Goal: Task Accomplishment & Management: Use online tool/utility

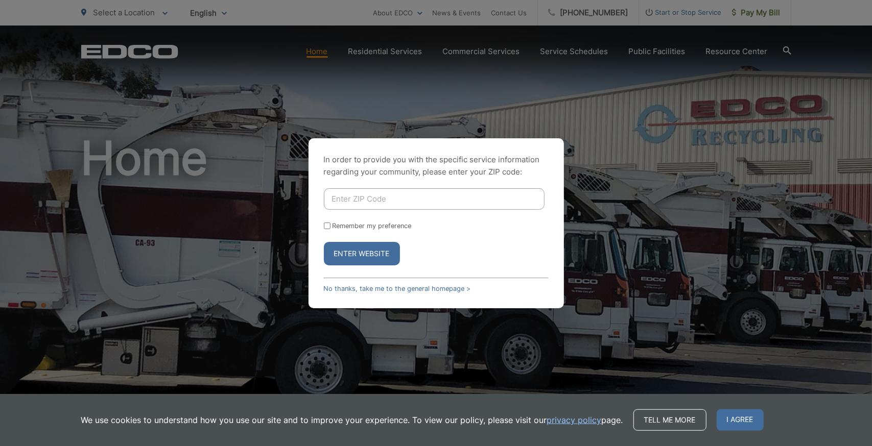
click at [366, 203] on input "Enter ZIP Code" at bounding box center [434, 198] width 221 height 21
type input "92028"
click at [324, 242] on button "Enter Website" at bounding box center [362, 253] width 76 height 23
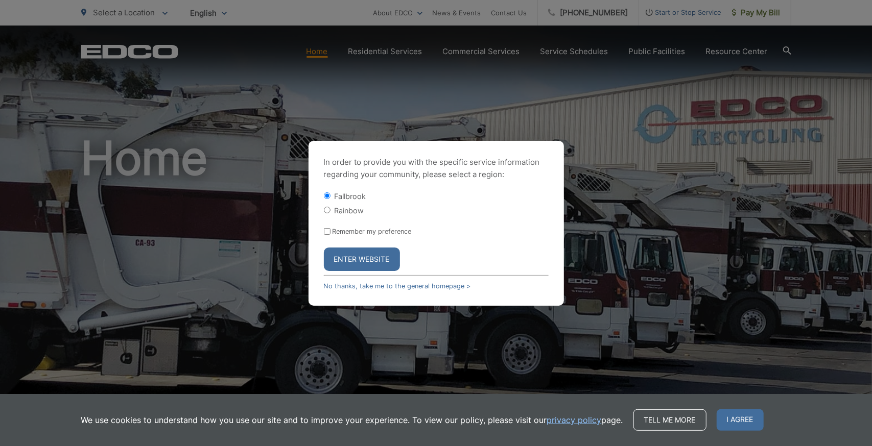
click at [362, 265] on button "Enter Website" at bounding box center [362, 259] width 76 height 23
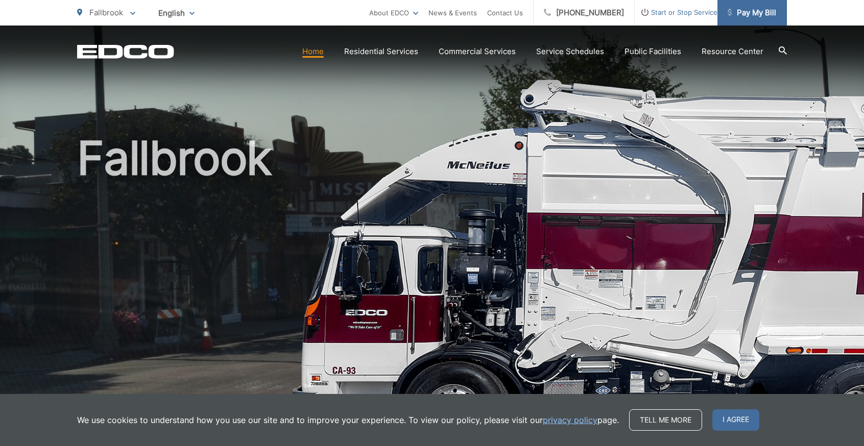
click at [752, 9] on span "Pay My Bill" at bounding box center [752, 13] width 49 height 12
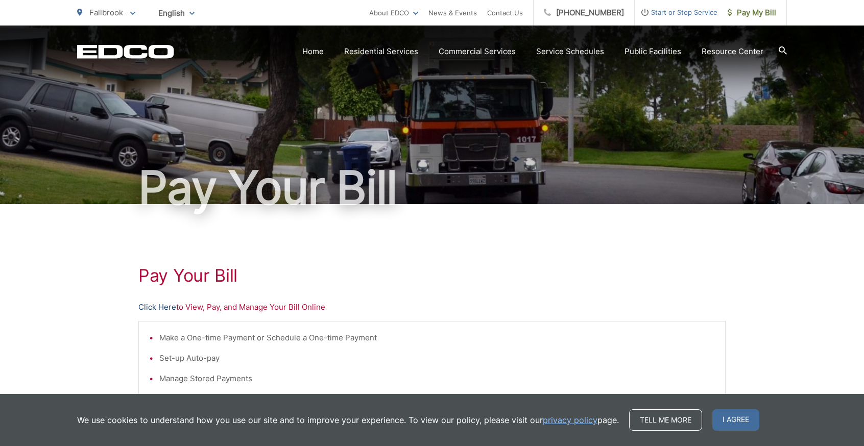
click at [161, 309] on link "Click Here" at bounding box center [157, 307] width 38 height 12
